Goal: Task Accomplishment & Management: Manage account settings

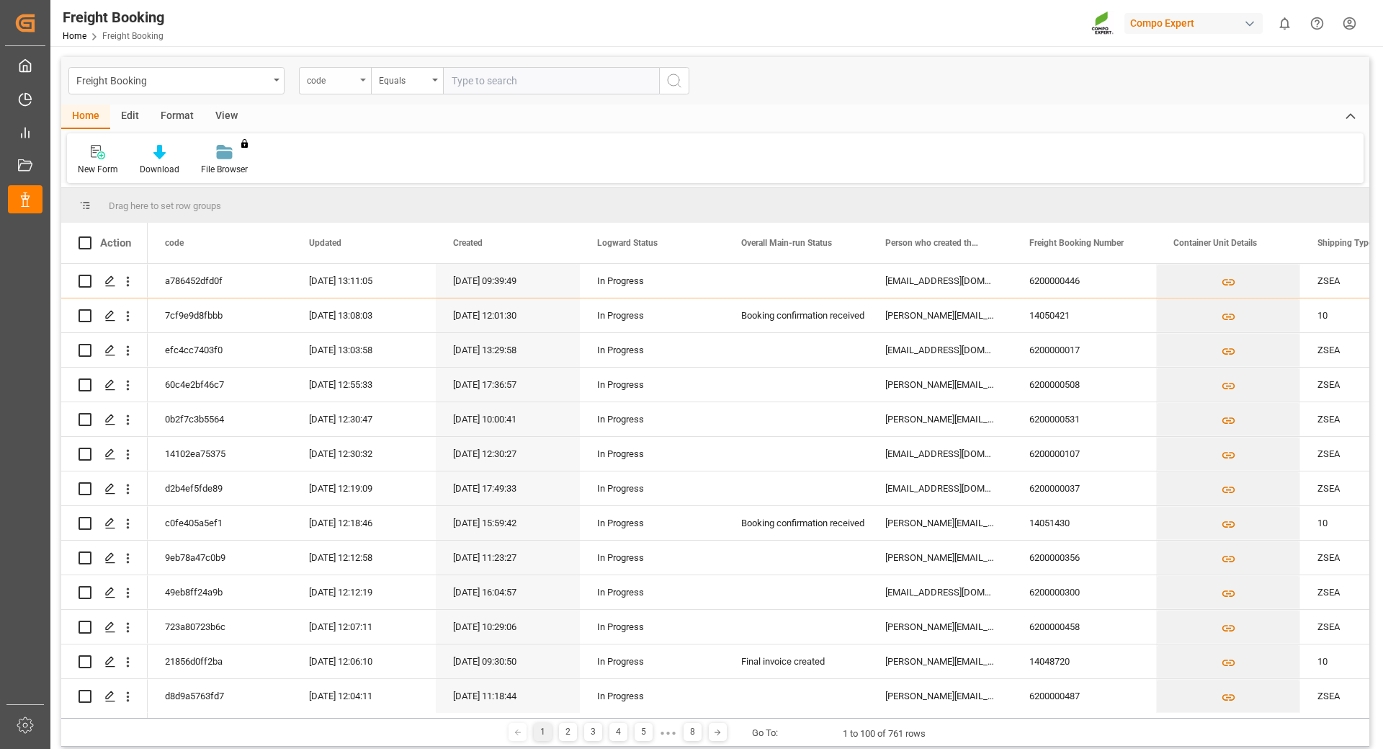
click at [365, 79] on icon "open menu" at bounding box center [363, 80] width 6 height 3
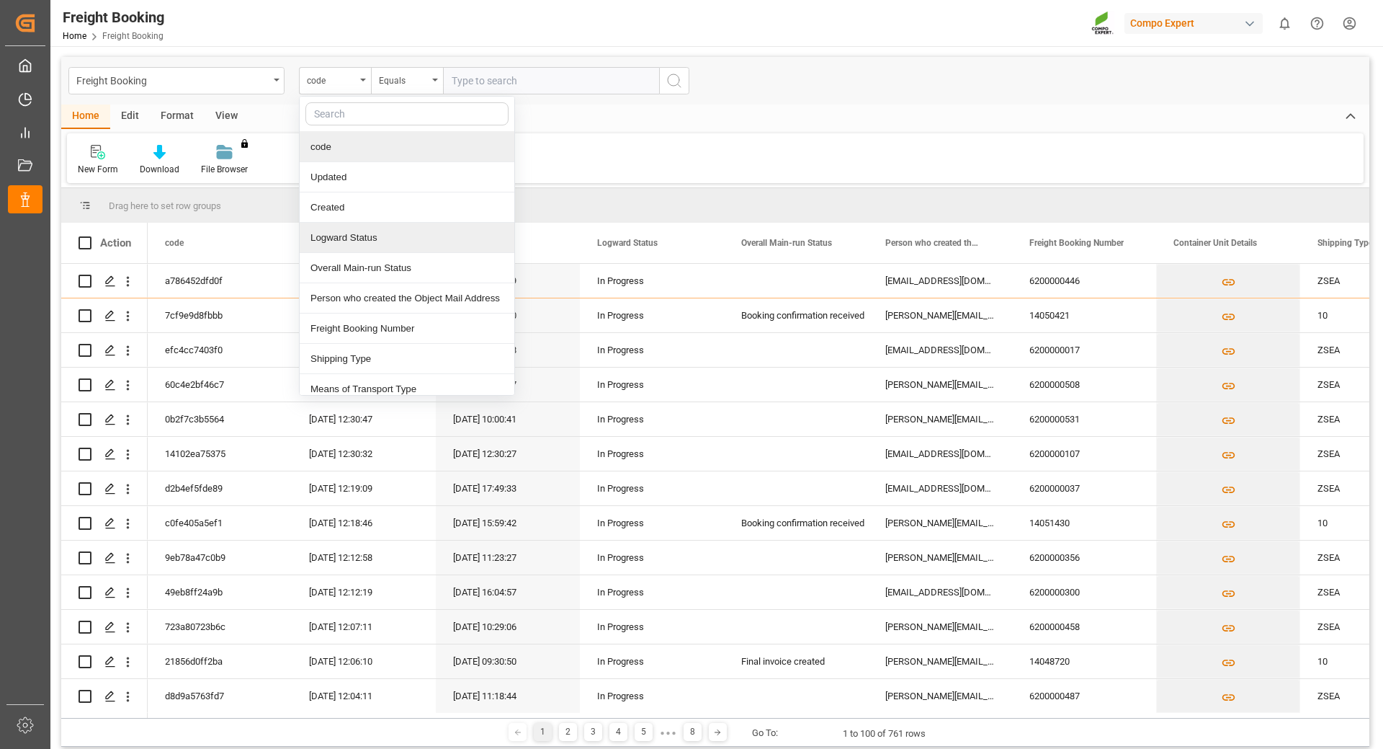
type input "f"
click at [375, 238] on div "Forwarding Agent Number" at bounding box center [407, 238] width 215 height 30
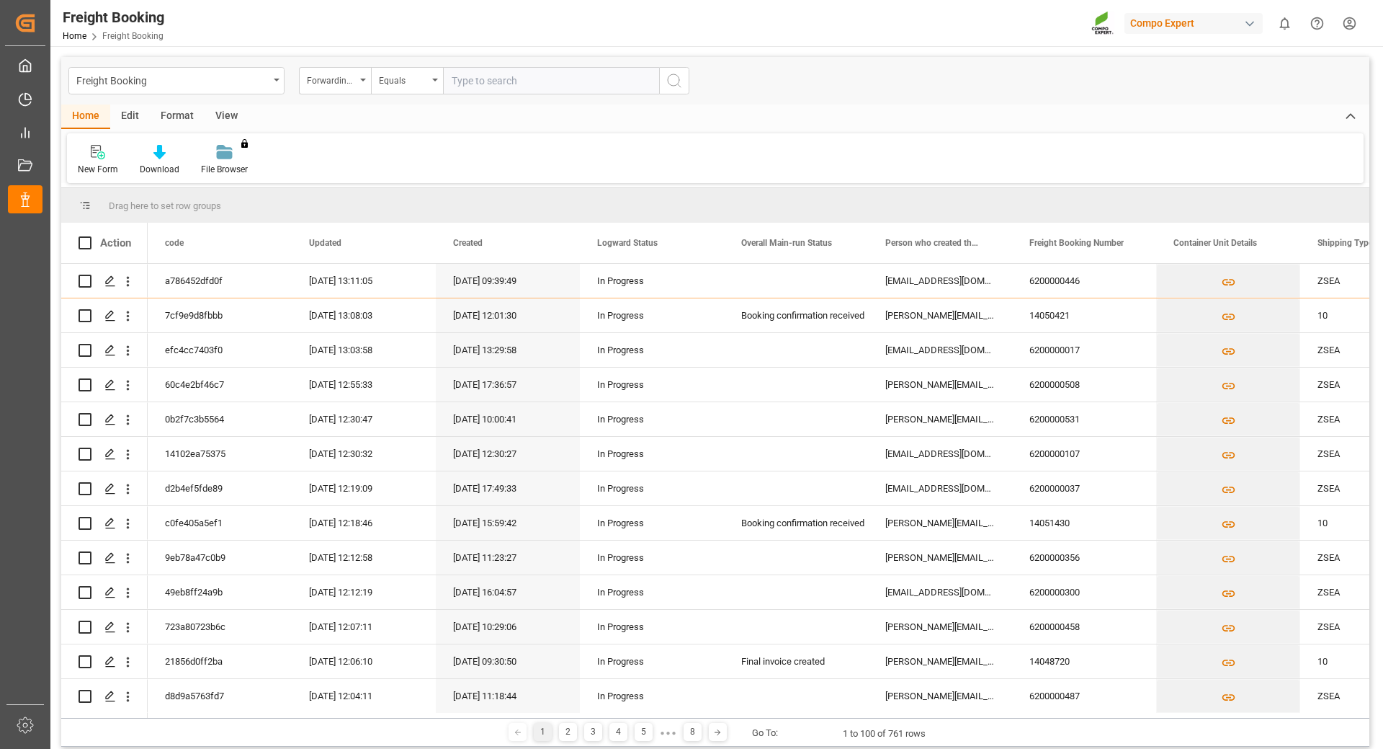
click at [486, 85] on input "text" at bounding box center [551, 80] width 216 height 27
type input "6200000477"
click at [671, 75] on circle "search button" at bounding box center [674, 80] width 12 height 12
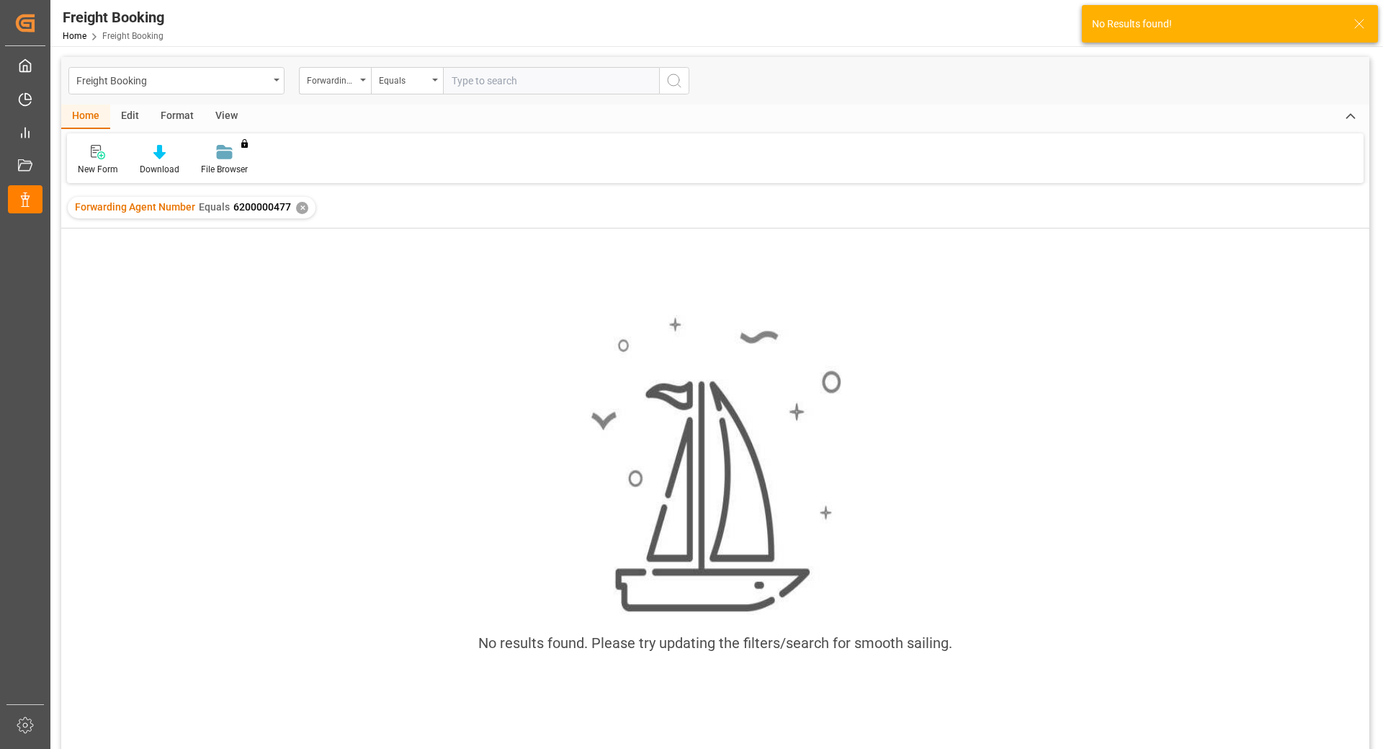
click at [508, 85] on input "text" at bounding box center [551, 80] width 216 height 27
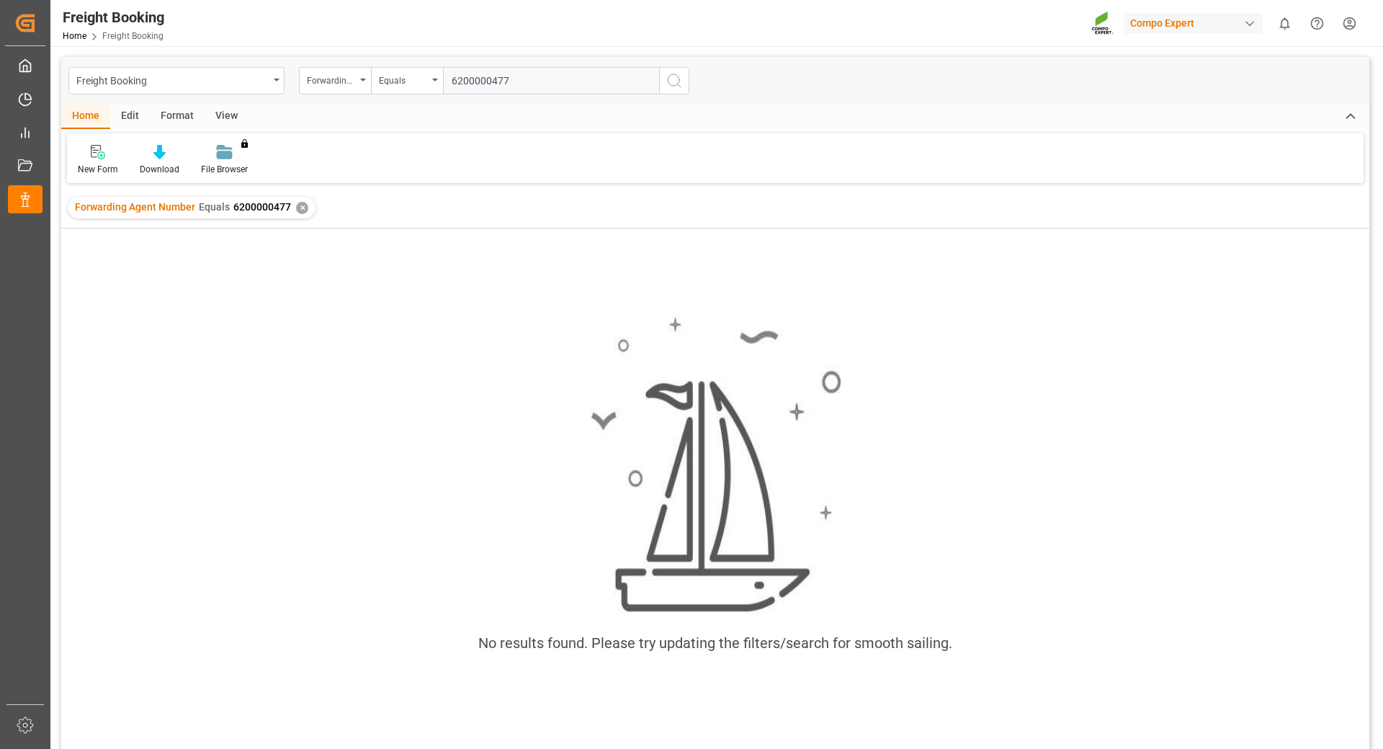
type input "6200000477"
click at [673, 85] on icon "search button" at bounding box center [674, 80] width 17 height 17
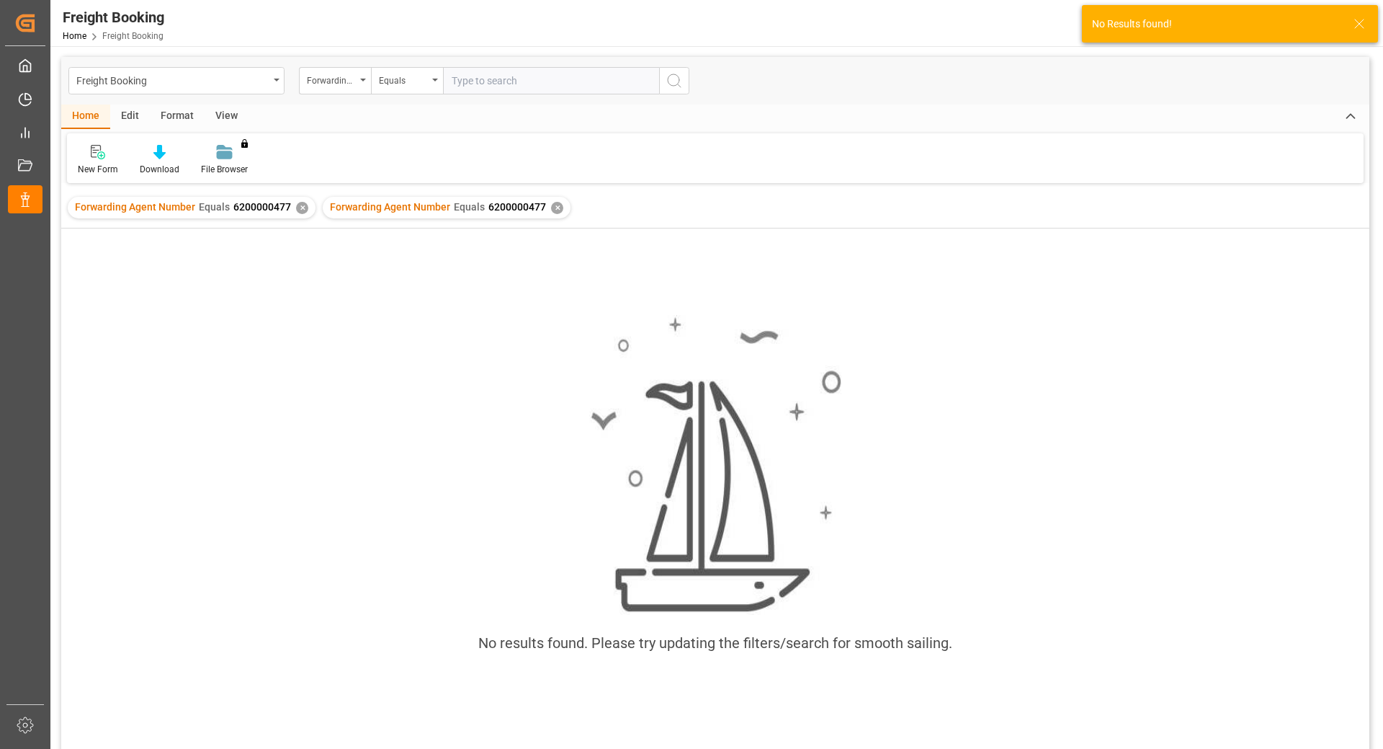
click at [553, 207] on div "✕" at bounding box center [557, 208] width 12 height 12
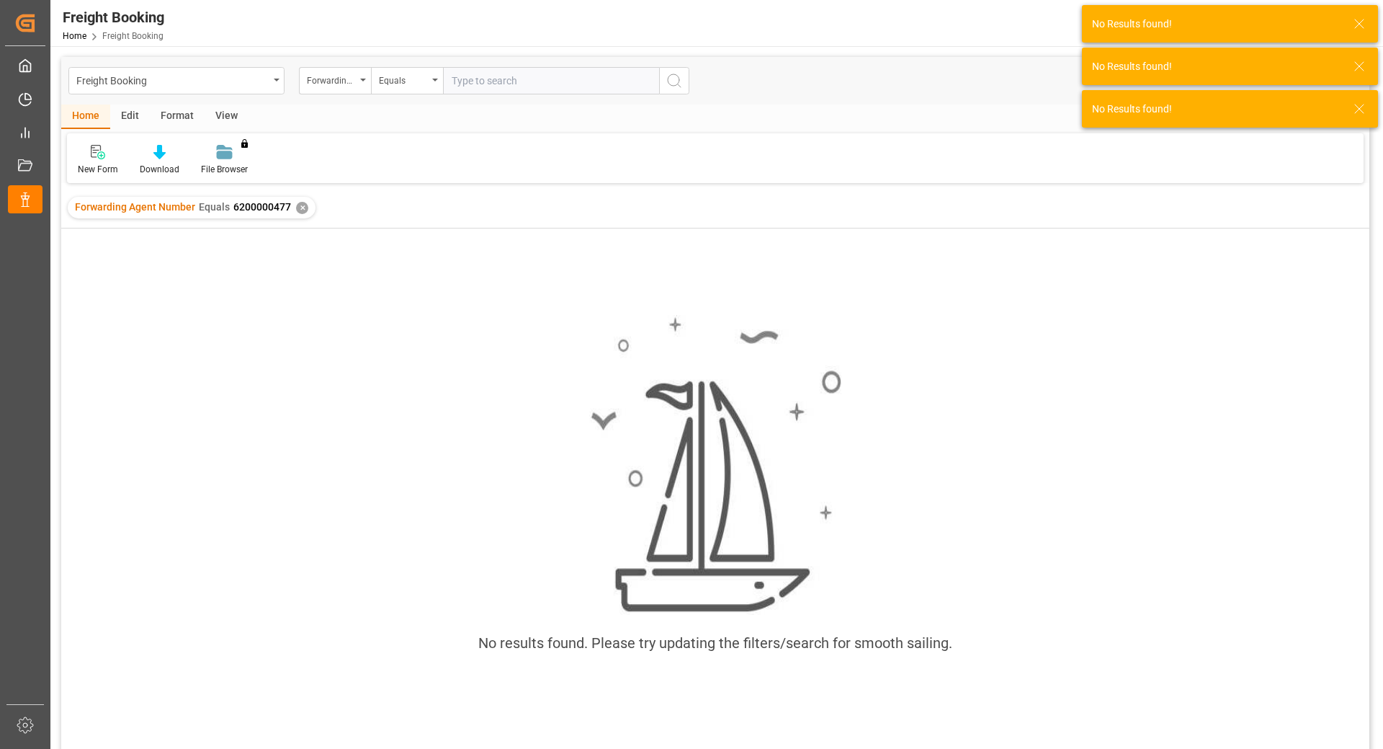
click at [296, 206] on div "✕" at bounding box center [302, 208] width 12 height 12
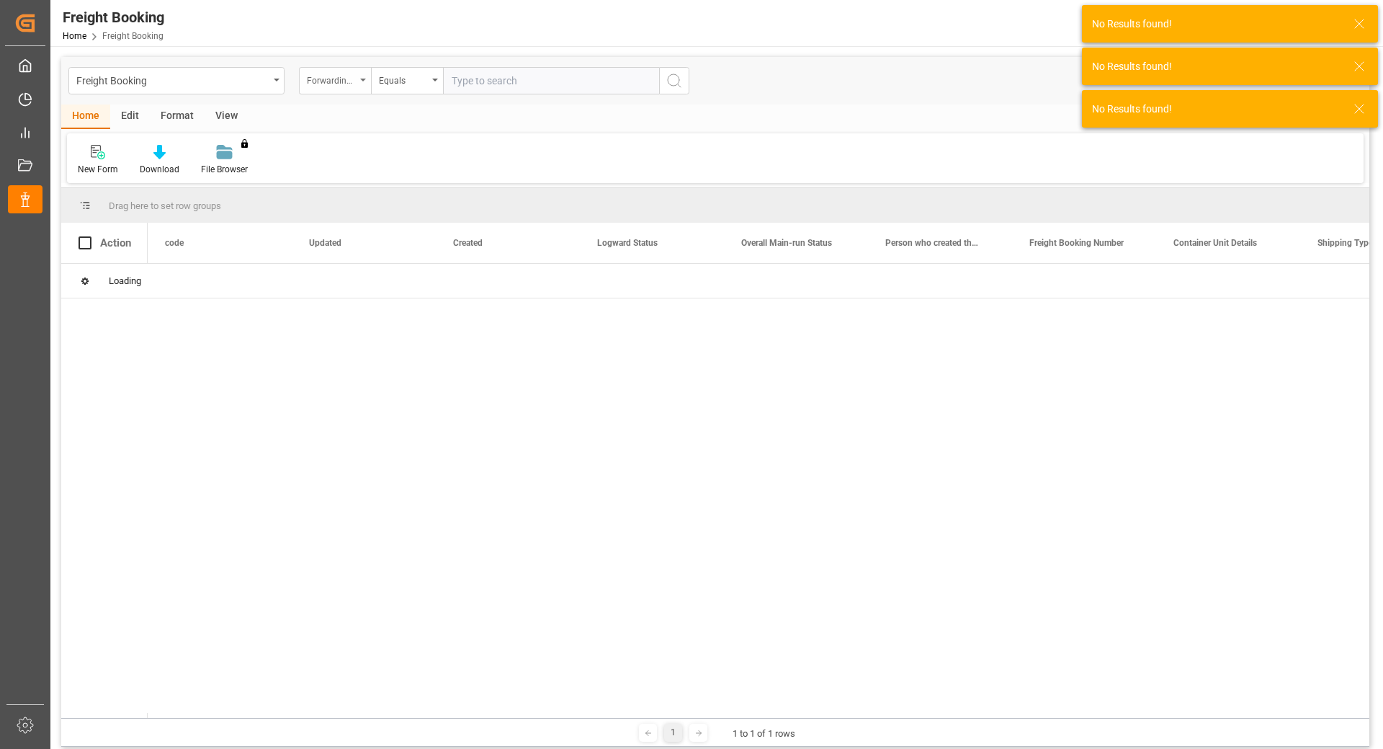
click at [360, 82] on div "Forwarding Agent Number" at bounding box center [335, 80] width 72 height 27
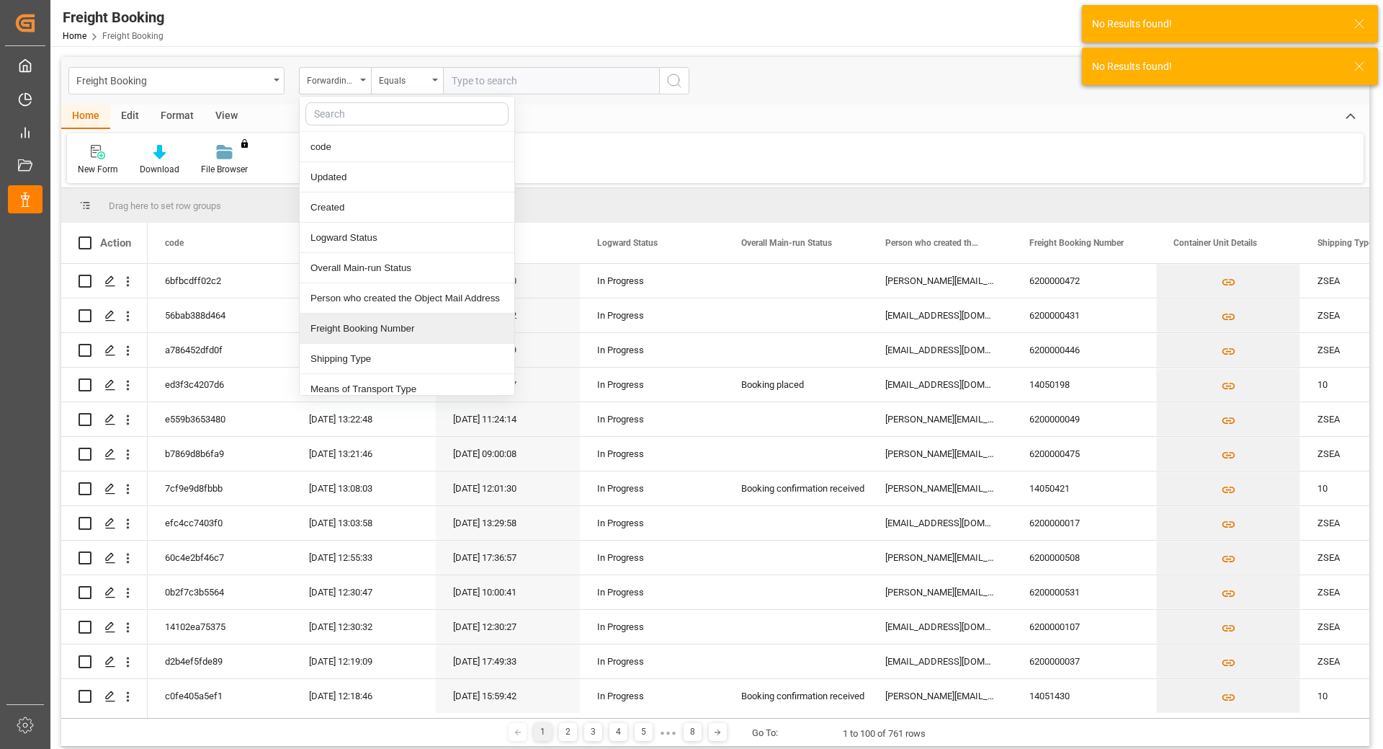
click at [349, 326] on div "Freight Booking Number" at bounding box center [407, 328] width 215 height 30
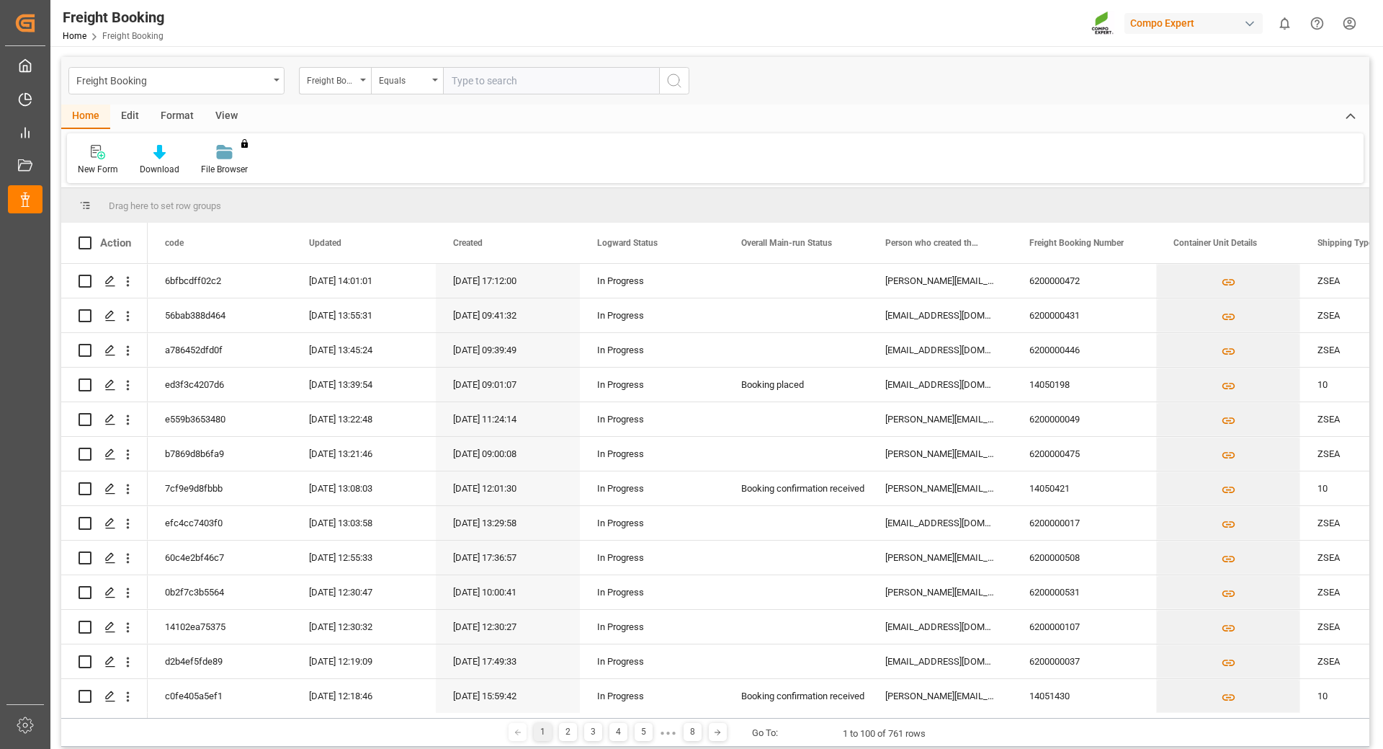
click at [494, 73] on input "text" at bounding box center [551, 80] width 216 height 27
type input "6200000477"
click at [664, 81] on button "search button" at bounding box center [674, 80] width 30 height 27
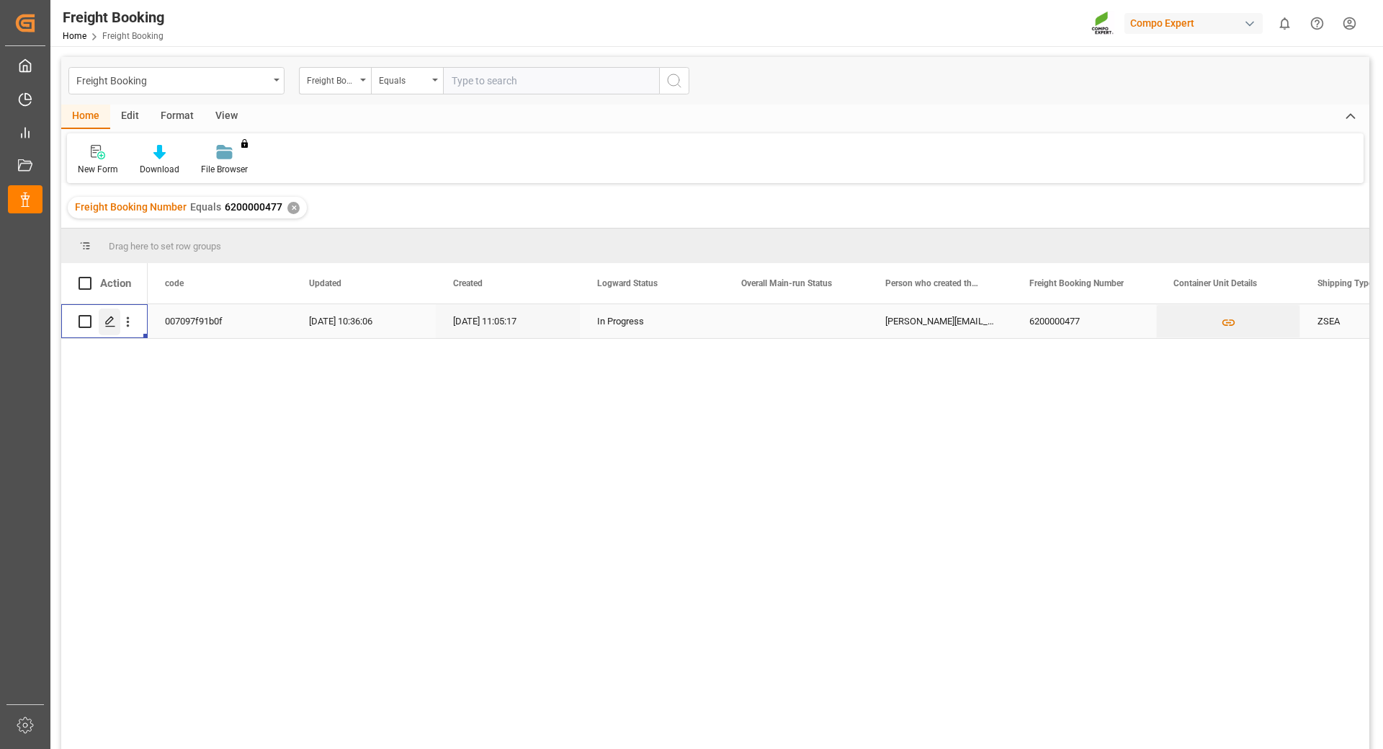
click at [109, 322] on icon "Press SPACE to select this row." at bounding box center [110, 322] width 12 height 12
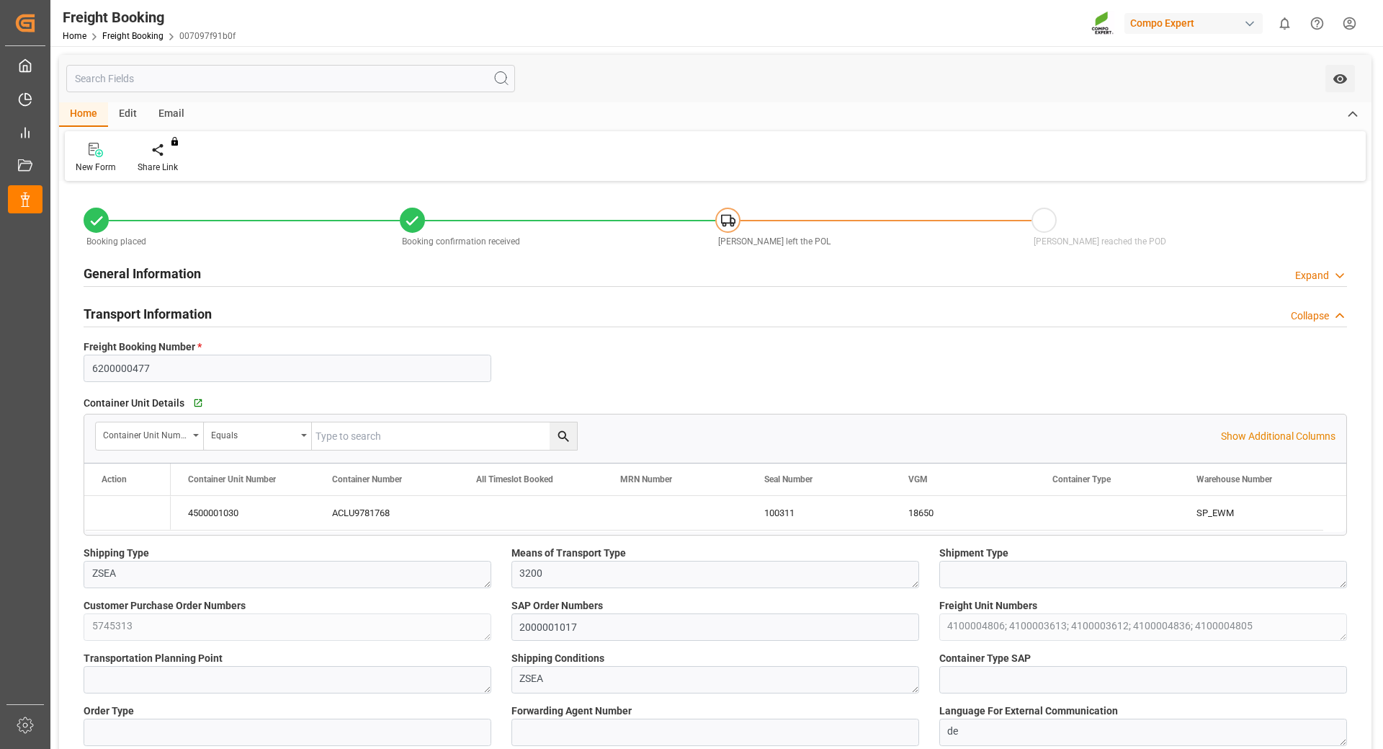
type input "[PERSON_NAME]"
type input "[PERSON_NAME] Group"
type input "9246607"
type input "BEANR"
type input "ARZAE"
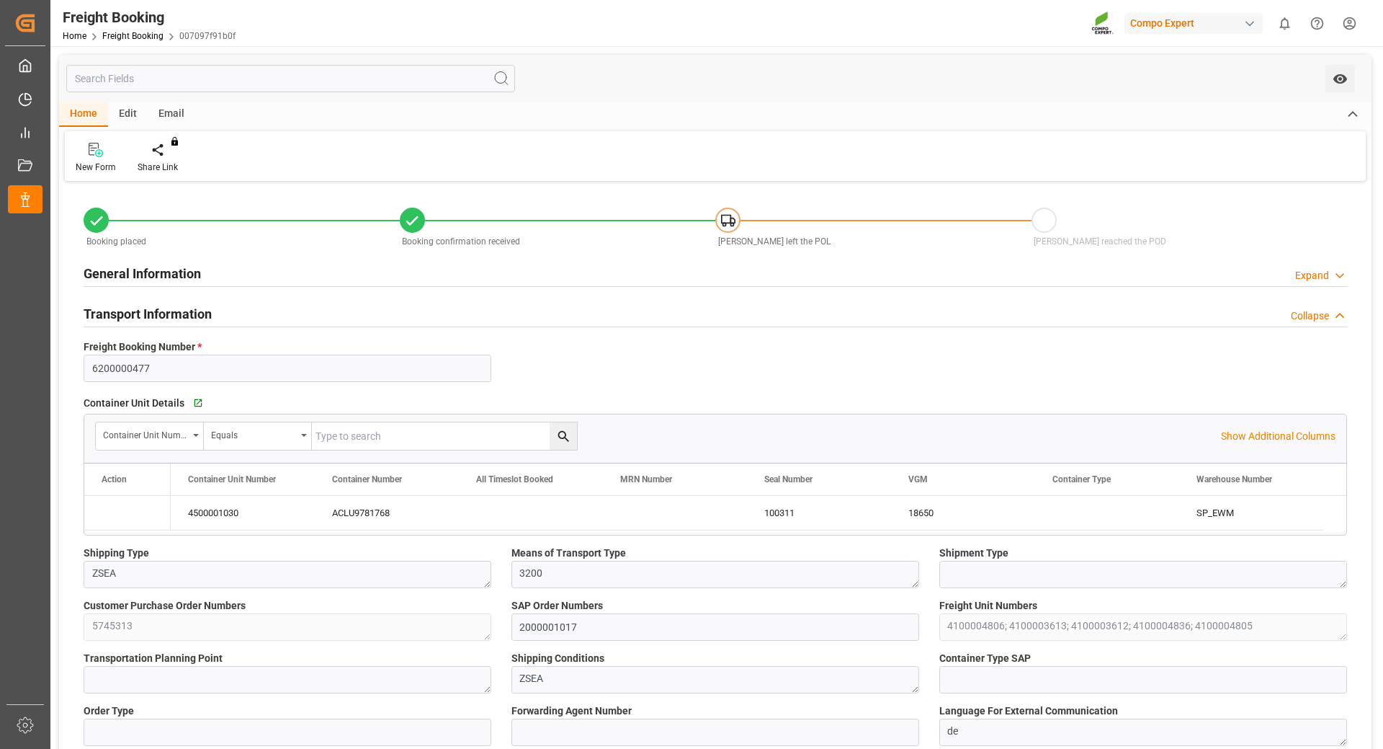
type input "0"
type input "65286"
type input "[DATE] 01:00"
type input "[DATE] 06:00"
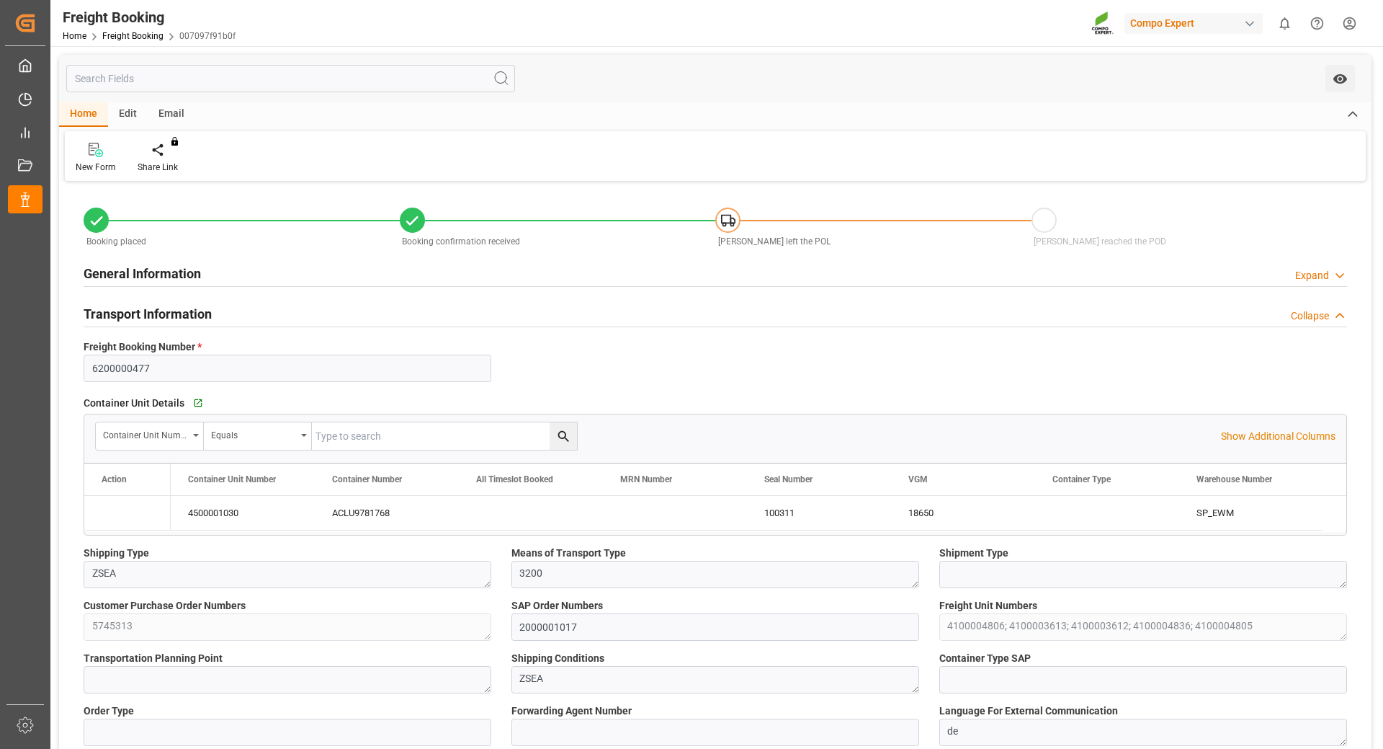
type input "[DATE] 23:00"
type input "[DATE] 16:53"
type input "[DATE] 11:05"
type input "[DATE] 11:07"
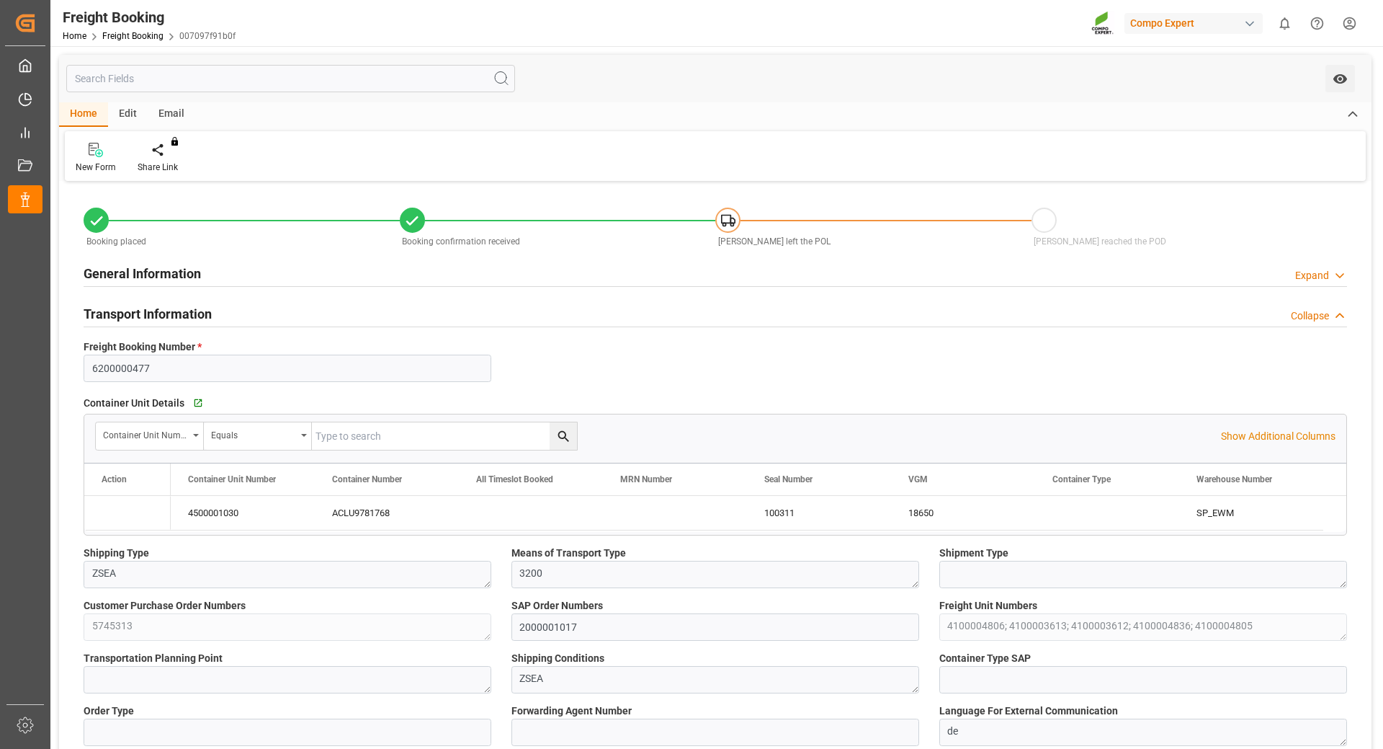
type input "[DATE] 14:13"
type input "[DATE] 17:36"
